Goal: Communication & Community: Answer question/provide support

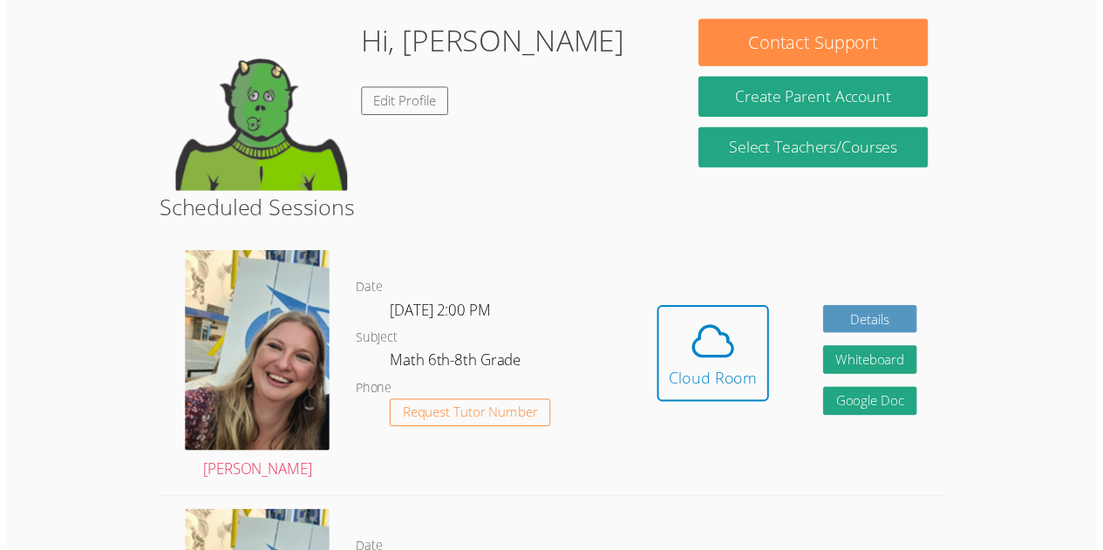
scroll to position [255, 0]
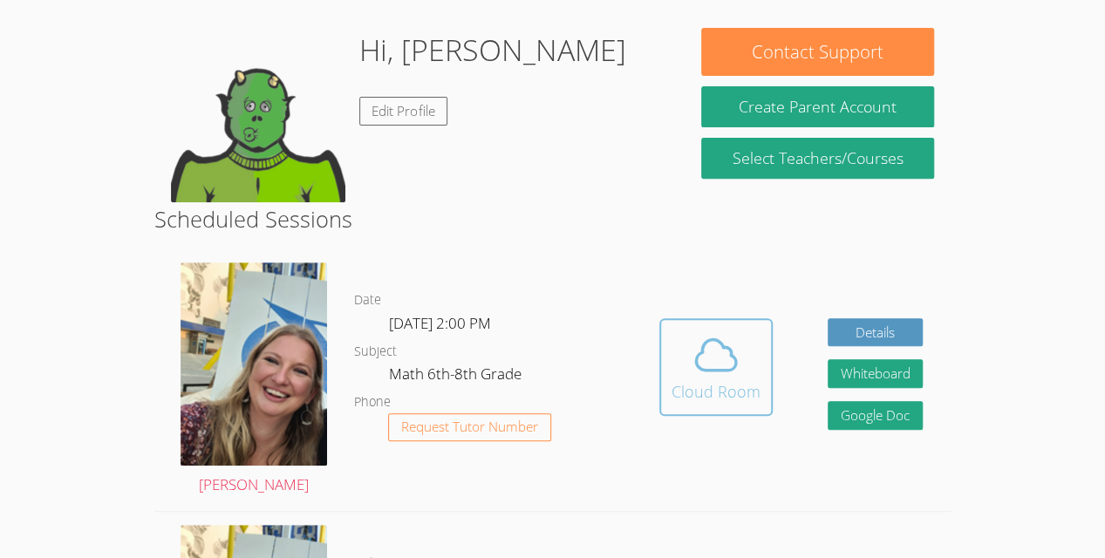
click at [722, 384] on div "Cloud Room" at bounding box center [715, 391] width 89 height 24
click at [708, 401] on div "Cloud Room" at bounding box center [715, 391] width 89 height 24
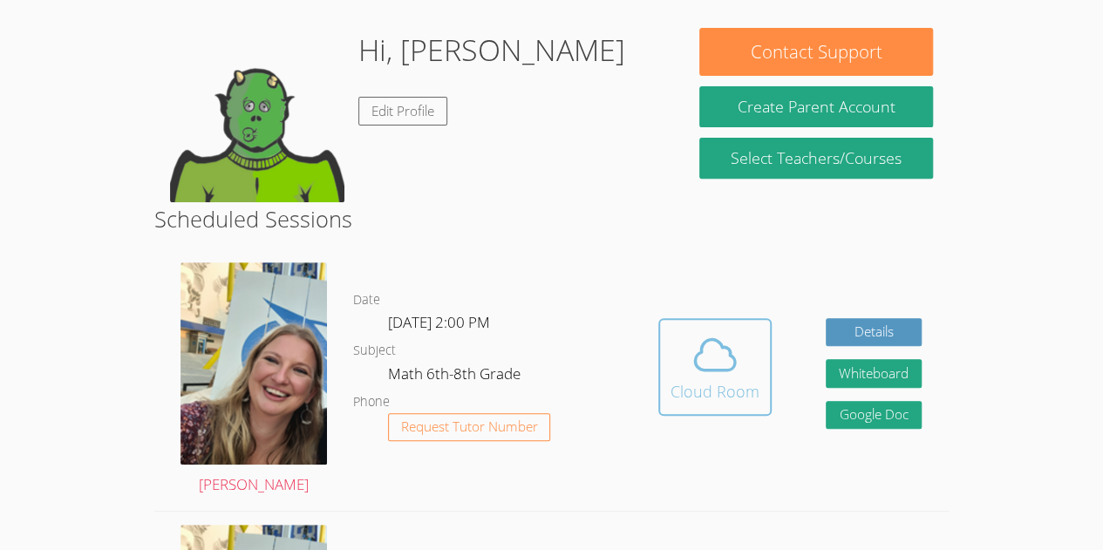
click at [714, 356] on icon at bounding box center [715, 354] width 49 height 49
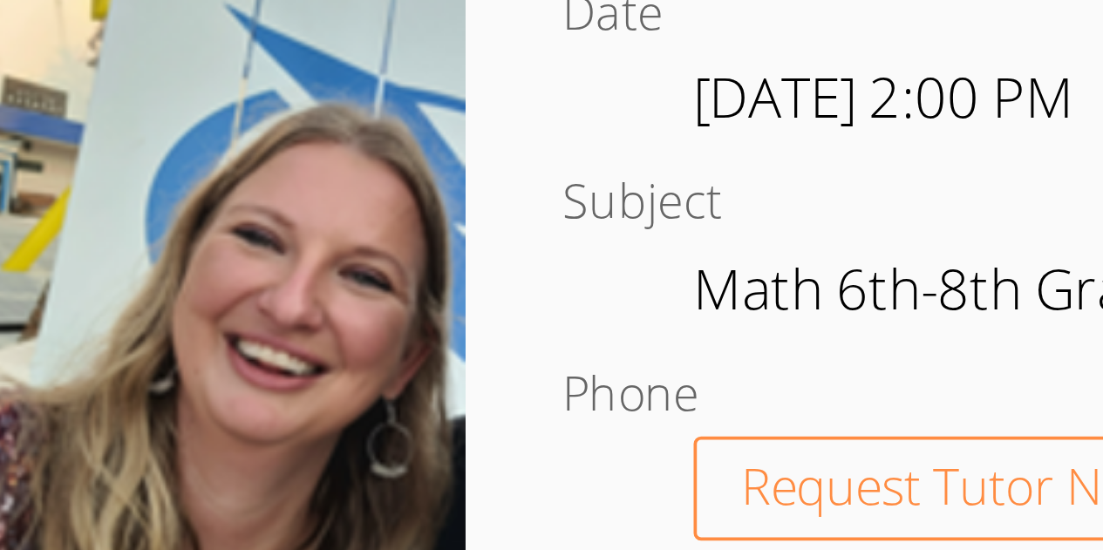
drag, startPoint x: 276, startPoint y: 331, endPoint x: 276, endPoint y: 384, distance: 53.2
click at [276, 384] on img at bounding box center [253, 363] width 146 height 202
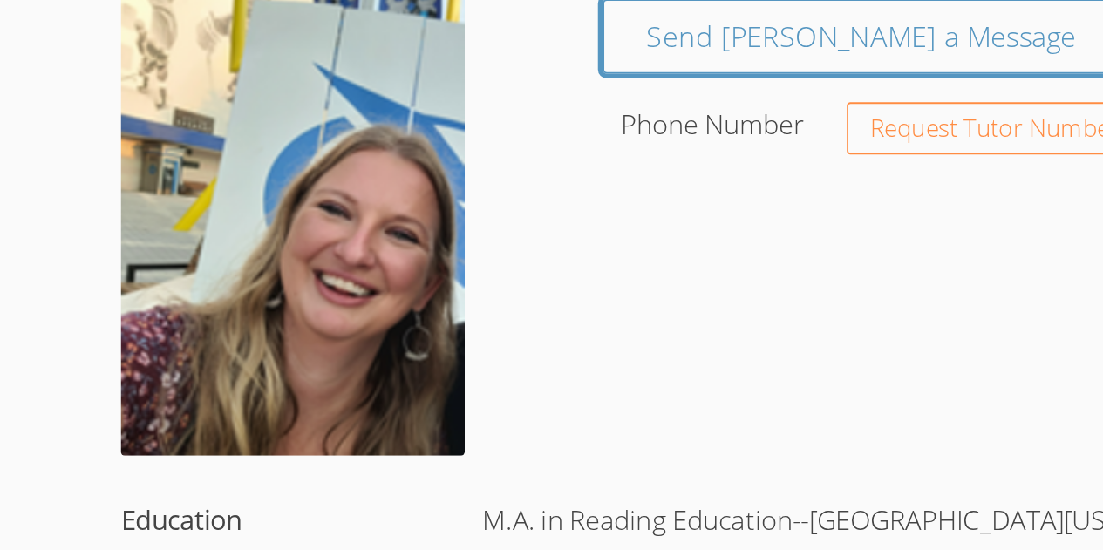
drag, startPoint x: 283, startPoint y: 359, endPoint x: 144, endPoint y: 331, distance: 142.3
drag, startPoint x: 144, startPoint y: 331, endPoint x: 447, endPoint y: 317, distance: 303.7
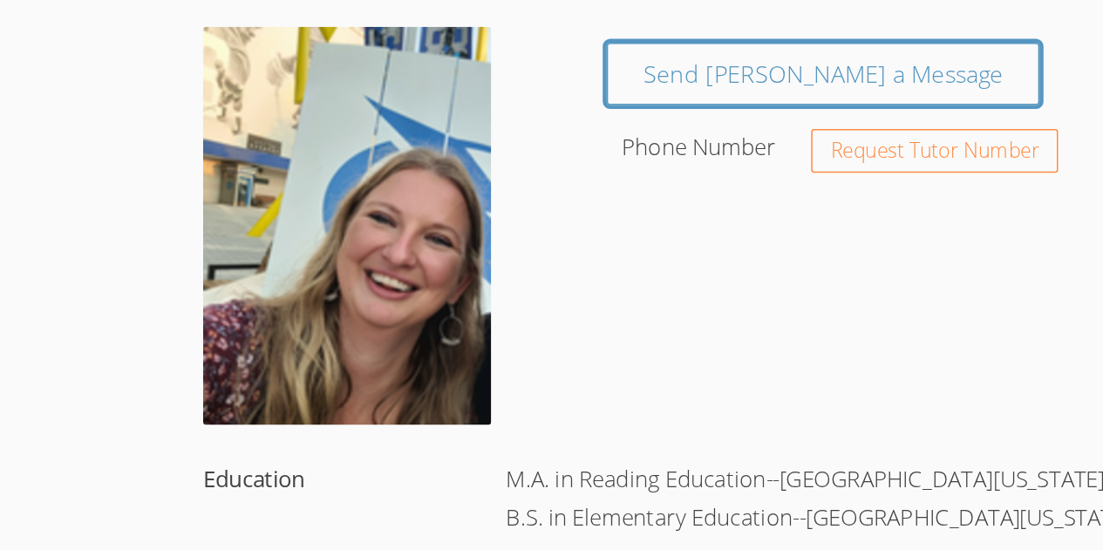
drag, startPoint x: 340, startPoint y: 289, endPoint x: 107, endPoint y: 307, distance: 233.5
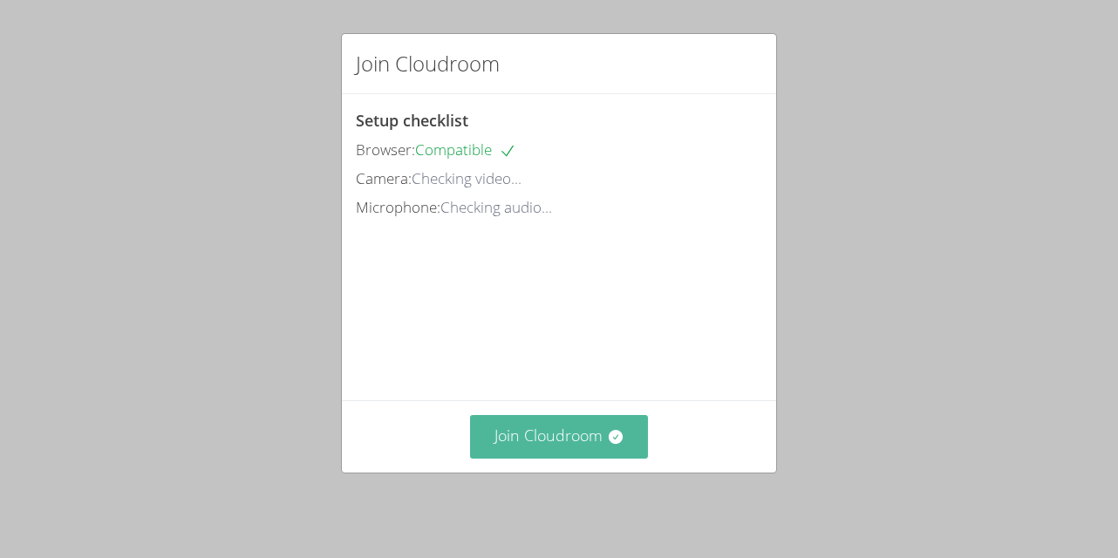
click at [563, 458] on button "Join Cloudroom" at bounding box center [559, 436] width 179 height 43
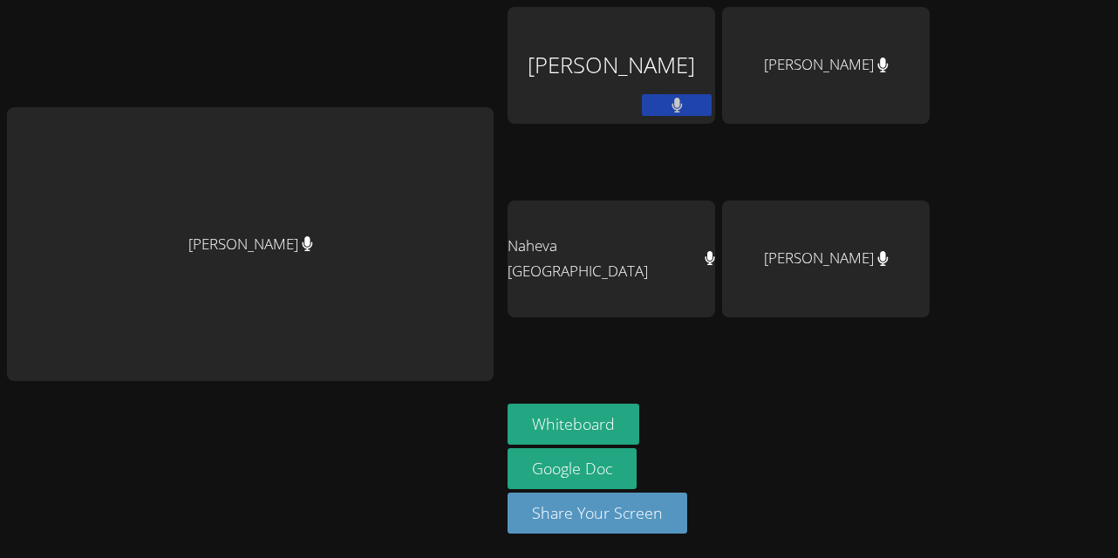
click at [682, 104] on icon at bounding box center [676, 105] width 10 height 15
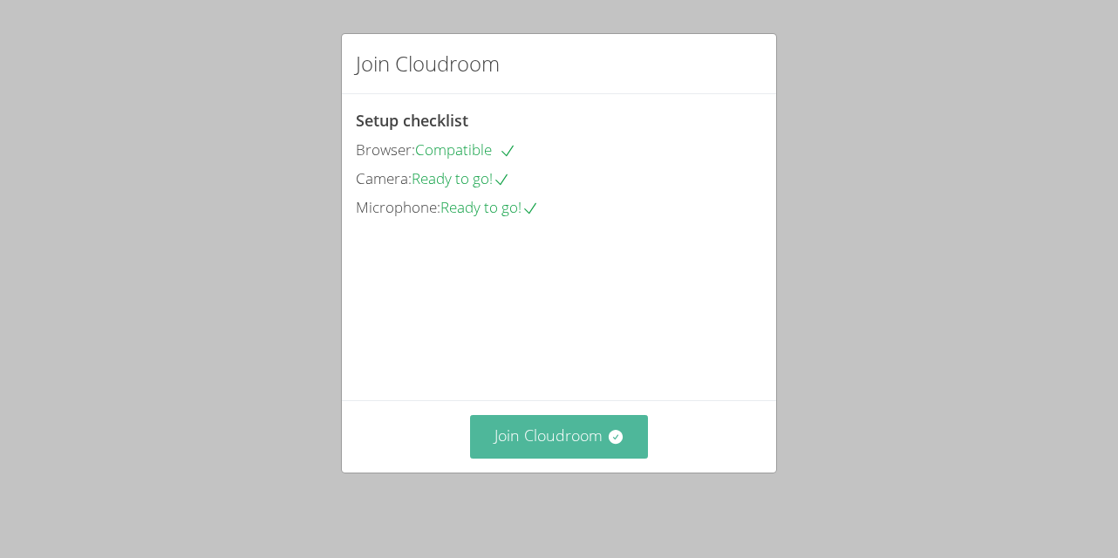
click at [545, 452] on button "Join Cloudroom" at bounding box center [559, 436] width 179 height 43
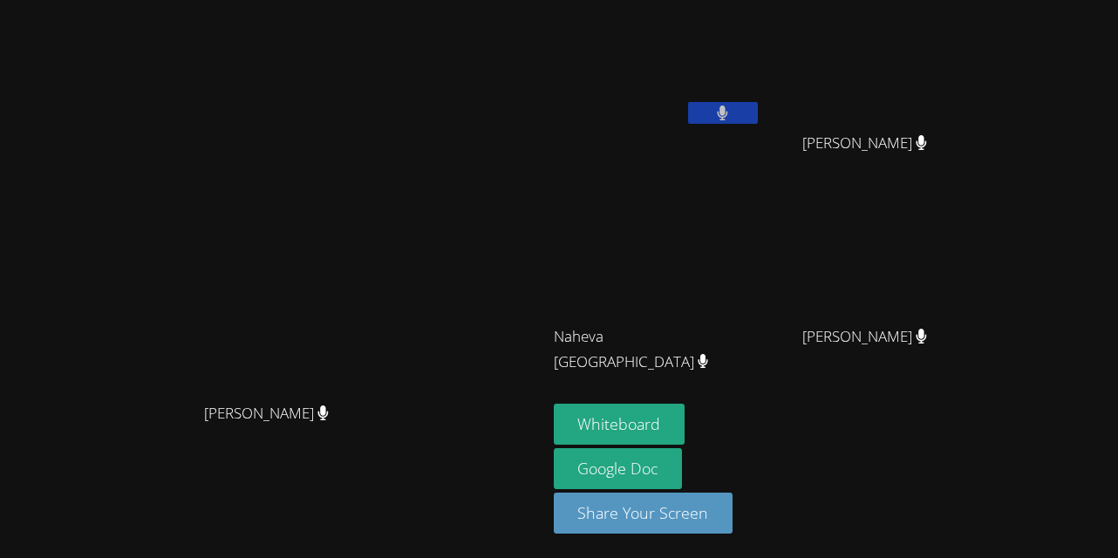
click at [758, 105] on button at bounding box center [723, 113] width 70 height 22
click at [731, 105] on icon at bounding box center [722, 112] width 18 height 15
click at [685, 434] on button "Whiteboard" at bounding box center [620, 424] width 132 height 41
click at [1069, 432] on div "Sarah Skonicki Sarah Skonicki Benson Dupervil Edje Youmee Etienne Edje Youmee E…" at bounding box center [559, 279] width 1118 height 558
click at [976, 122] on video at bounding box center [871, 65] width 207 height 117
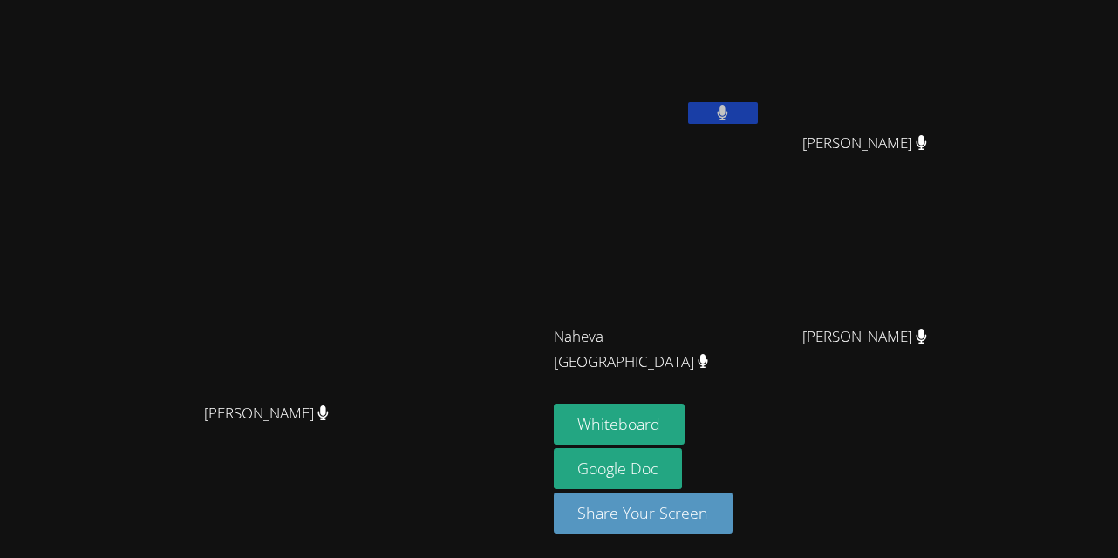
click at [927, 137] on span "Edje Youmee Etienne" at bounding box center [864, 143] width 125 height 25
click at [927, 150] on span "Edje Youmee Etienne" at bounding box center [864, 143] width 125 height 25
click at [927, 149] on span "Edje Youmee Etienne" at bounding box center [864, 143] width 125 height 25
click at [976, 121] on video at bounding box center [871, 65] width 207 height 117
click at [976, 106] on video at bounding box center [871, 65] width 207 height 117
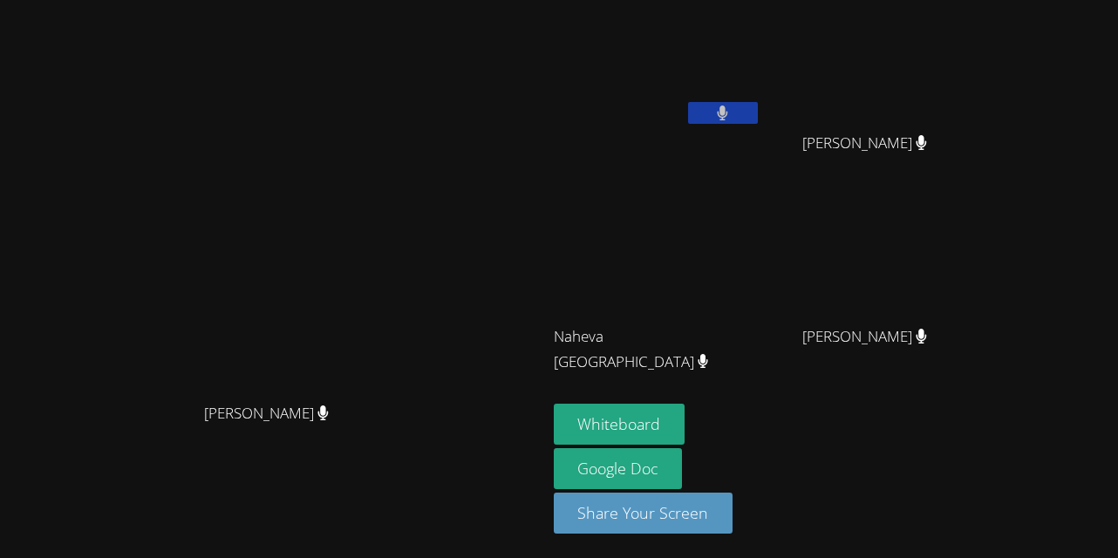
click at [905, 64] on video at bounding box center [871, 65] width 207 height 117
click at [933, 21] on video at bounding box center [871, 65] width 207 height 117
drag, startPoint x: 933, startPoint y: 21, endPoint x: 917, endPoint y: 194, distance: 173.3
click at [917, 194] on div "Benson Dupervil Edje Youmee Etienne Edje Youmee Etienne Naheva Saint-Louis Nahe…" at bounding box center [765, 197] width 422 height 380
click at [931, 162] on div "Edje Youmee Etienne" at bounding box center [871, 159] width 207 height 70
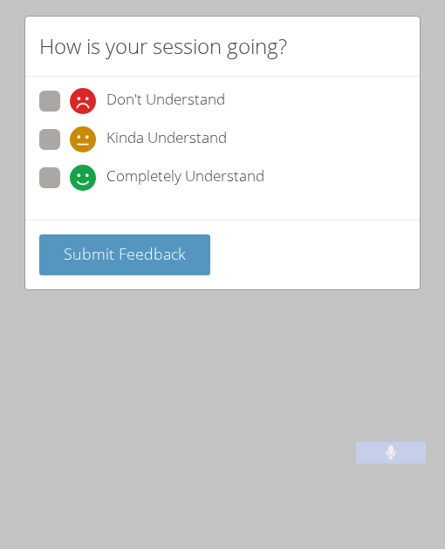
click at [63, 177] on label "Completely Understand" at bounding box center [151, 179] width 225 height 24
click at [70, 177] on input "Completely Understand" at bounding box center [77, 174] width 15 height 15
radio input "true"
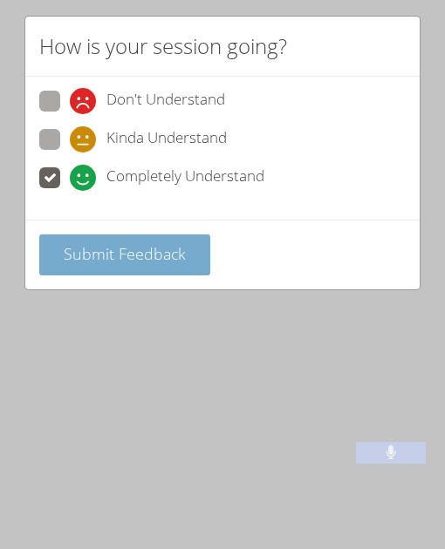
click at [73, 253] on span "Submit Feedback" at bounding box center [125, 253] width 122 height 21
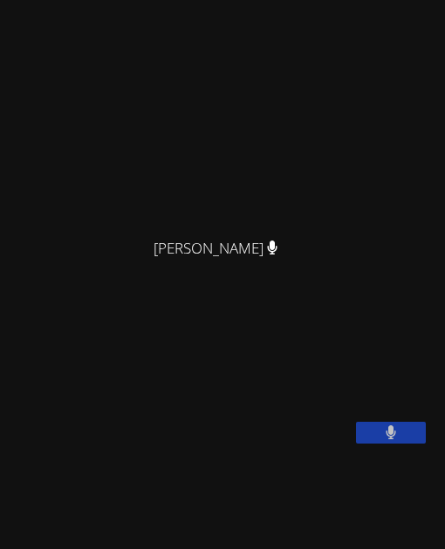
scroll to position [18, 0]
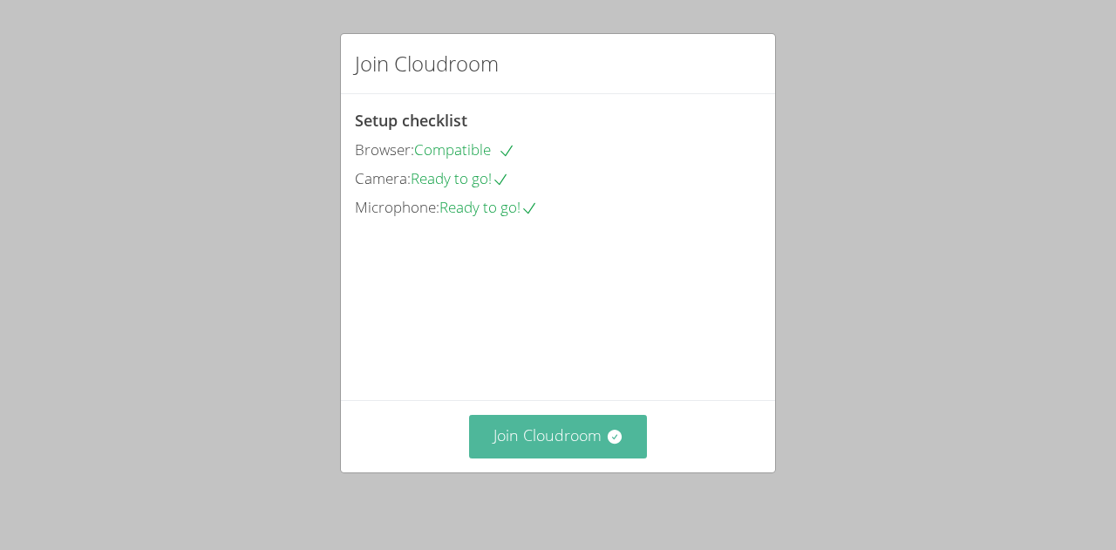
click at [561, 452] on button "Join Cloudroom" at bounding box center [558, 436] width 179 height 43
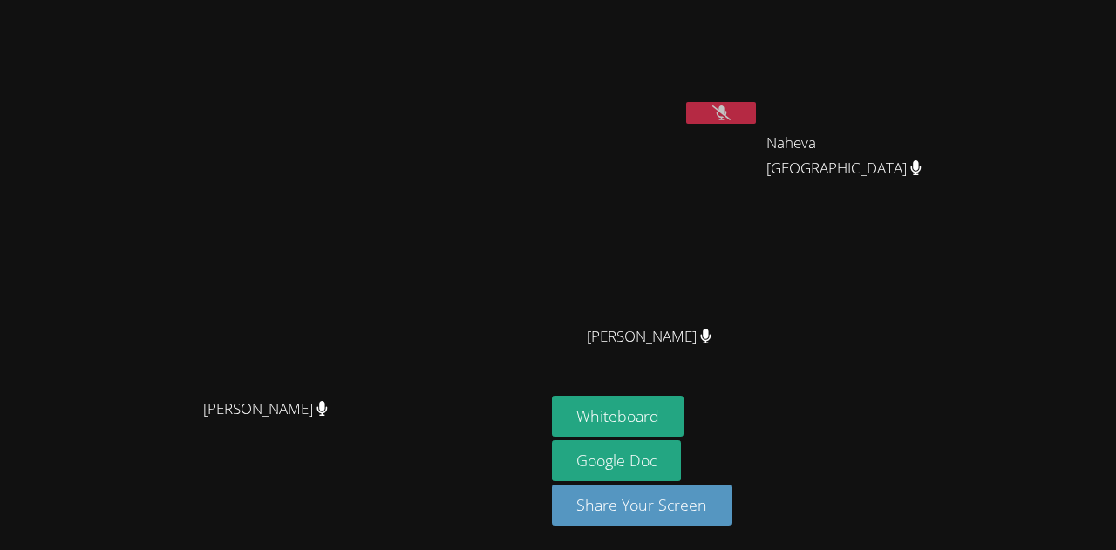
click at [711, 121] on button at bounding box center [721, 113] width 70 height 22
